Goal: Task Accomplishment & Management: Complete application form

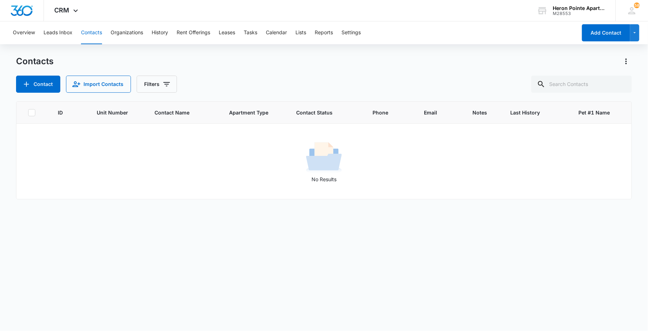
click at [91, 32] on button "Contacts" at bounding box center [91, 32] width 21 height 23
click at [576, 83] on input "text" at bounding box center [582, 84] width 101 height 17
type input "659-i8"
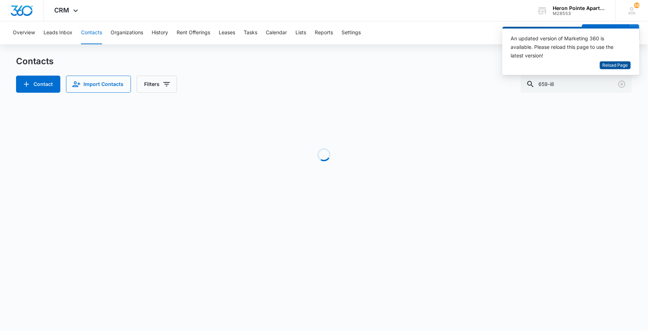
click at [616, 62] on span "Reload Page" at bounding box center [615, 65] width 25 height 7
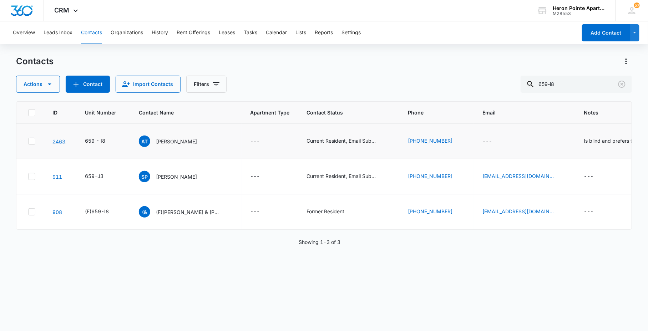
click at [58, 142] on link "2463" at bounding box center [58, 142] width 13 height 6
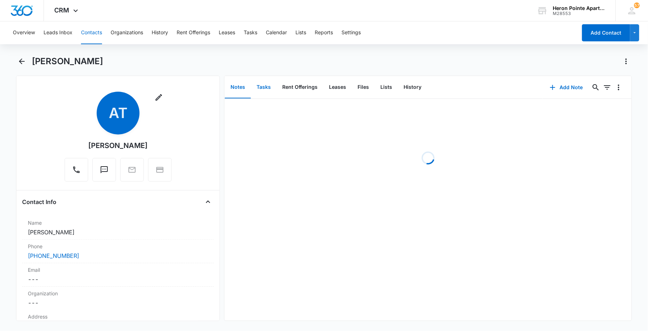
click at [265, 88] on button "Tasks" at bounding box center [264, 87] width 26 height 22
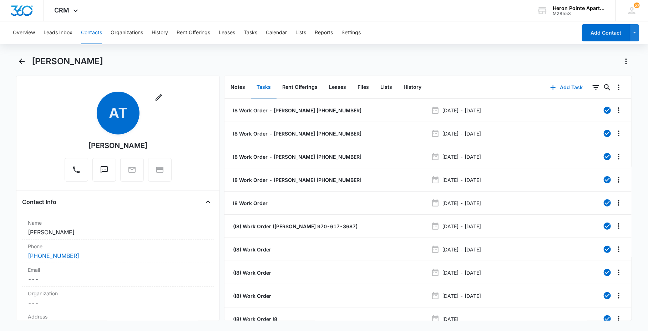
click at [559, 86] on button "Add Task" at bounding box center [566, 87] width 47 height 17
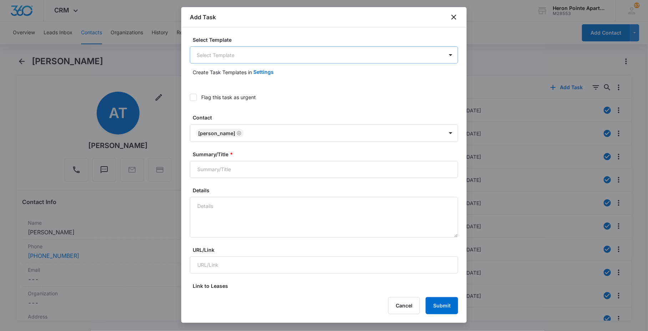
click at [266, 58] on body "CRM Apps Reputation Websites Forms CRM Email Social Content Ads Intelligence Fi…" at bounding box center [324, 165] width 648 height 331
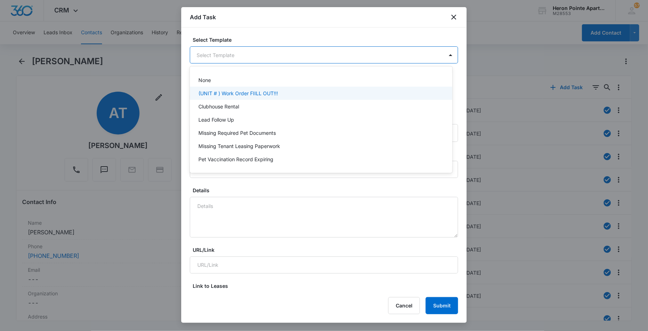
click at [265, 87] on div "(UNIT # ) Work Order FIILL OUT!!!" at bounding box center [321, 93] width 262 height 13
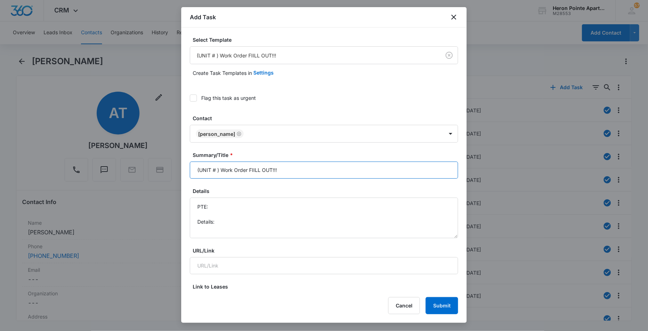
drag, startPoint x: 255, startPoint y: 169, endPoint x: 581, endPoint y: 176, distance: 326.8
click at [468, 162] on body "CRM Apps Reputation Websites Forms CRM Email Social Content Ads Intelligence Fi…" at bounding box center [324, 165] width 648 height 331
type input "(UNIT # ) Work Order: Fridge"
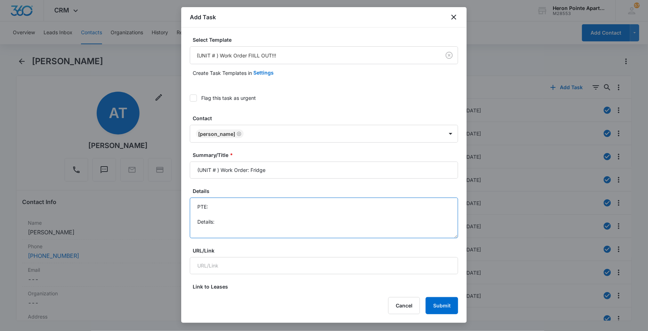
click at [309, 224] on textarea "PTE: Details:" at bounding box center [324, 218] width 269 height 41
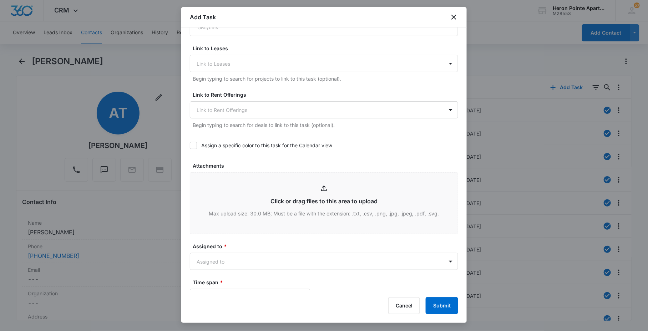
scroll to position [277, 0]
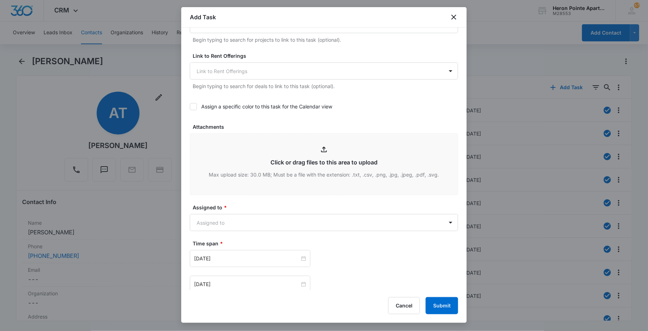
type textarea "PTE: 970-617-3687 Details: Tenant says fridge is out again and food went spoile…"
click at [348, 18] on div "Add Task" at bounding box center [324, 17] width 286 height 20
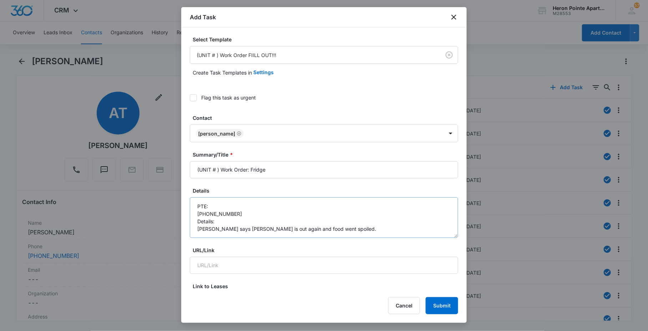
scroll to position [0, 0]
click at [194, 98] on icon at bounding box center [193, 98] width 6 height 6
click at [190, 98] on input "Flag this task as urgent" at bounding box center [190, 98] width 0 height 0
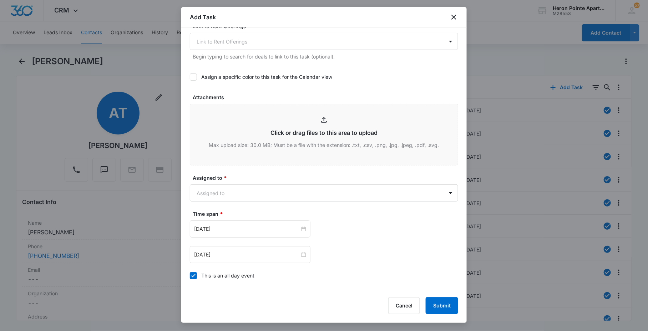
scroll to position [317, 0]
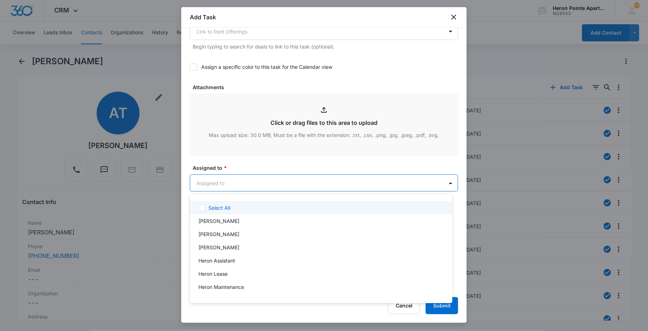
click at [224, 185] on body "CRM Apps Reputation Websites Forms CRM Email Social Content Ads Intelligence Fi…" at bounding box center [324, 165] width 648 height 331
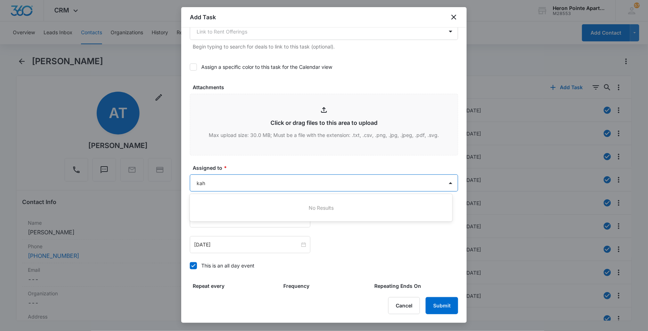
type input "ka"
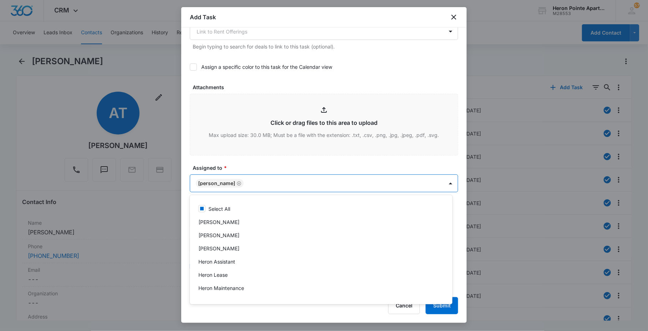
click at [237, 171] on div at bounding box center [324, 165] width 648 height 331
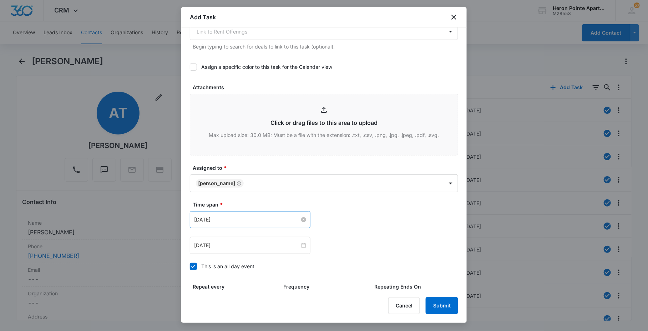
click at [237, 221] on input "May 18, 2022" at bounding box center [247, 220] width 106 height 8
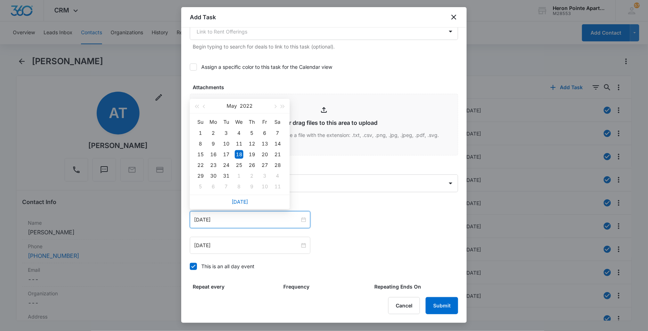
click at [231, 199] on div "Today" at bounding box center [240, 202] width 100 height 14
click at [236, 199] on link "Today" at bounding box center [240, 202] width 16 height 6
type input "Oct 15, 2025"
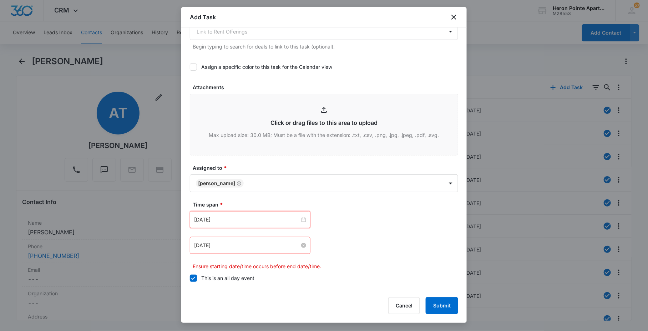
click at [253, 247] on input "May 18, 2022" at bounding box center [247, 246] width 106 height 8
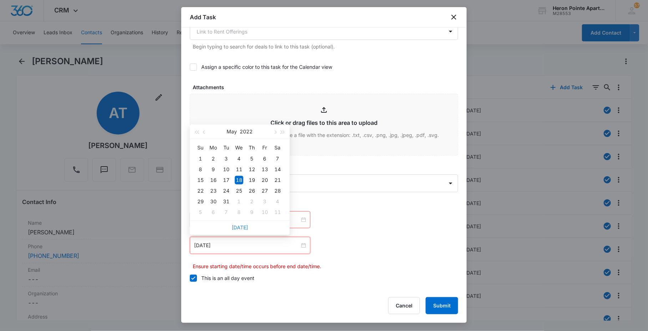
click at [241, 225] on link "Today" at bounding box center [240, 228] width 16 height 6
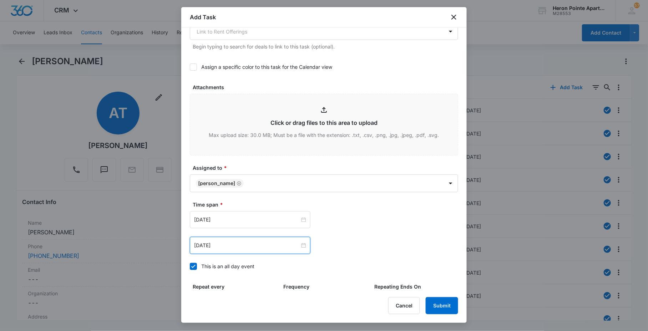
click at [247, 251] on div "Oct 15, 2025" at bounding box center [250, 245] width 121 height 17
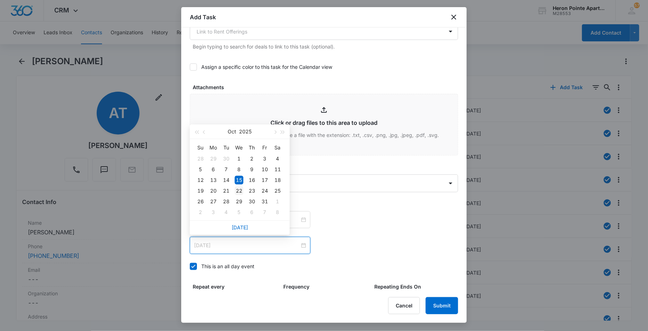
type input "Oct 22, 2025"
drag, startPoint x: 240, startPoint y: 192, endPoint x: 263, endPoint y: 197, distance: 23.3
click at [241, 192] on div "22" at bounding box center [239, 191] width 9 height 9
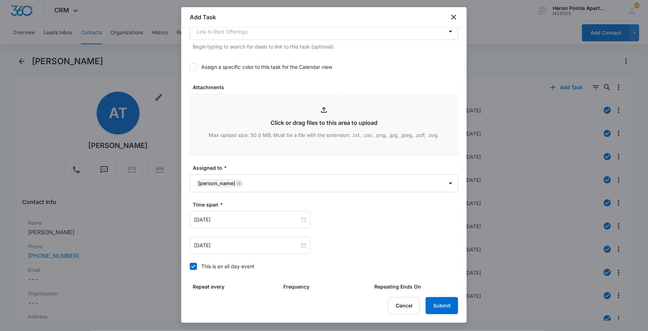
click at [376, 224] on div "Oct 15, 2025 Oct 2025 Su Mo Tu We Th Fr Sa 28 29 30 1 2 3 4 5 6 7 8 9 10 11 12 …" at bounding box center [324, 219] width 269 height 17
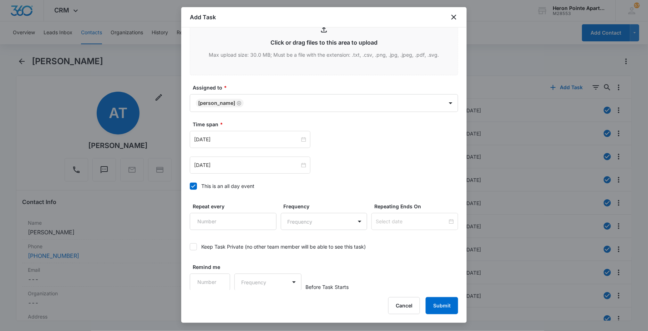
scroll to position [398, 0]
click at [447, 310] on button "Submit" at bounding box center [442, 305] width 32 height 17
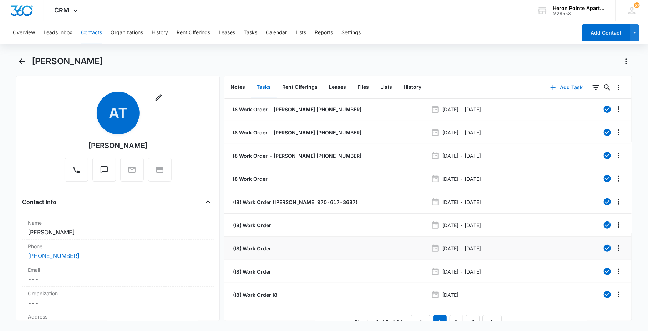
scroll to position [38, 0]
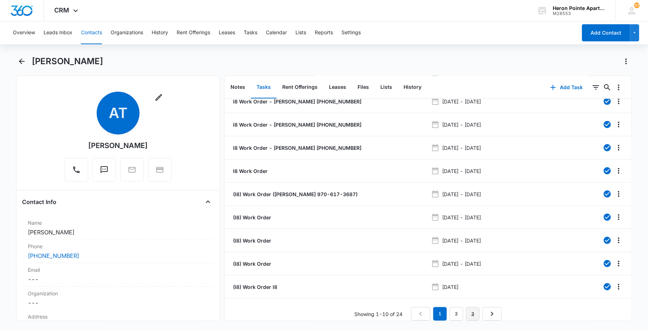
click at [471, 307] on link "3" at bounding box center [473, 314] width 14 height 14
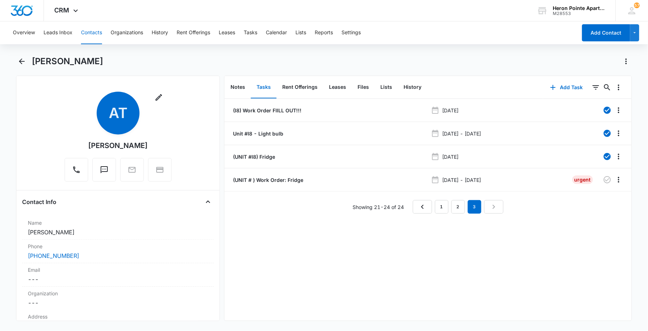
click at [264, 84] on button "Tasks" at bounding box center [264, 87] width 26 height 22
click at [615, 179] on icon "Overflow Menu" at bounding box center [619, 180] width 9 height 9
click at [594, 198] on div "Edit" at bounding box center [594, 199] width 15 height 5
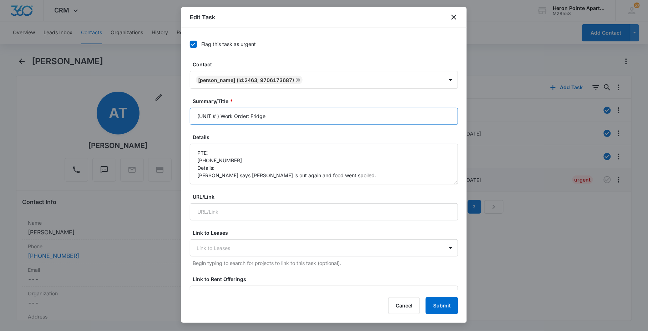
click at [216, 115] on input "(UNIT # ) Work Order: Fridge" at bounding box center [324, 116] width 269 height 17
type input "(UNIT #I8 ) Work Order: Fridge"
drag, startPoint x: 461, startPoint y: 302, endPoint x: 449, endPoint y: 308, distance: 13.3
click at [461, 302] on div "Edit Task Flag this task as urgent Contact Amy Trowbridge (ID:2463; 9706173687)…" at bounding box center [324, 165] width 286 height 316
click at [448, 309] on button "Submit" at bounding box center [442, 305] width 32 height 17
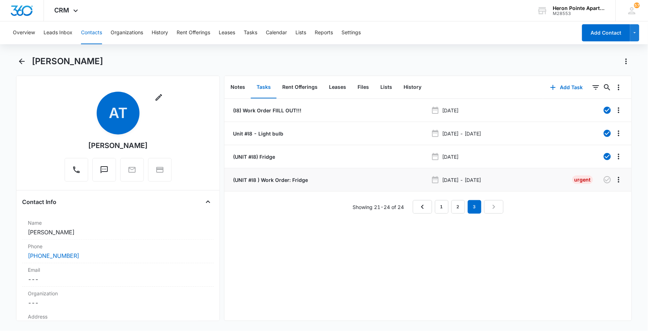
click at [97, 37] on button "Contacts" at bounding box center [91, 32] width 21 height 23
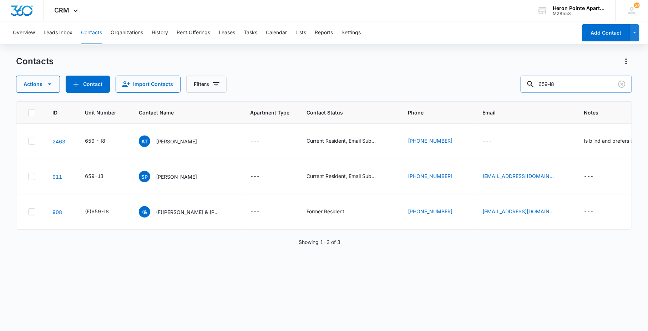
drag, startPoint x: 589, startPoint y: 90, endPoint x: 562, endPoint y: 87, distance: 27.6
click at [562, 87] on input "659-i8" at bounding box center [576, 84] width 111 height 17
drag, startPoint x: 562, startPoint y: 87, endPoint x: 530, endPoint y: 89, distance: 31.5
click at [536, 89] on div "659-i8" at bounding box center [576, 84] width 111 height 17
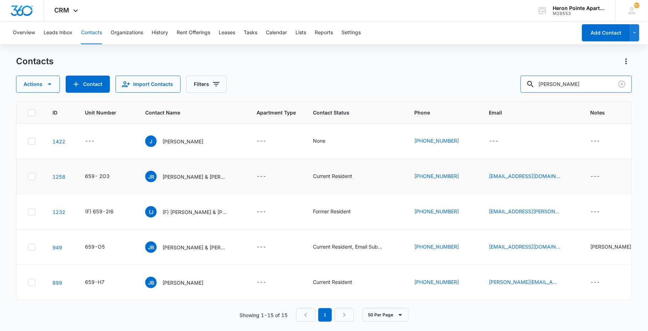
type input "jennifer rowan"
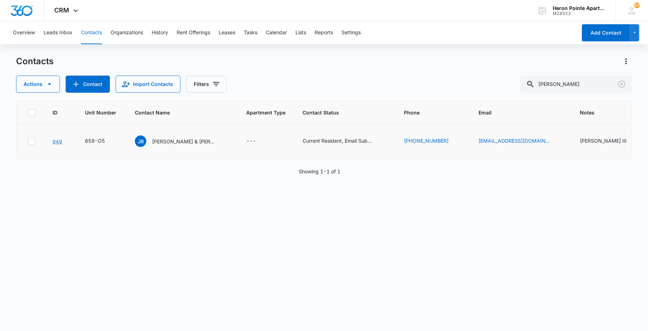
click at [60, 142] on link "949" at bounding box center [57, 142] width 10 height 6
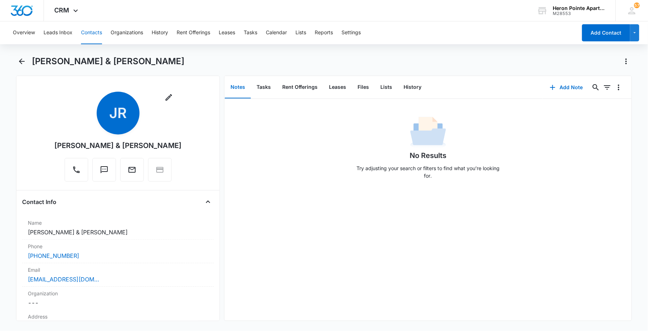
click at [509, 216] on div "No Results Try adjusting your search or filters to find what you’re looking for." at bounding box center [428, 210] width 407 height 222
